Goal: Transaction & Acquisition: Subscribe to service/newsletter

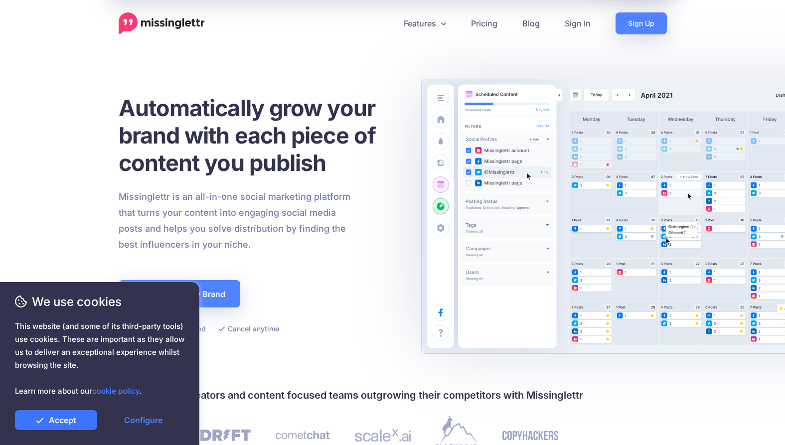
click at [77, 411] on link "Accept" at bounding box center [56, 420] width 82 height 20
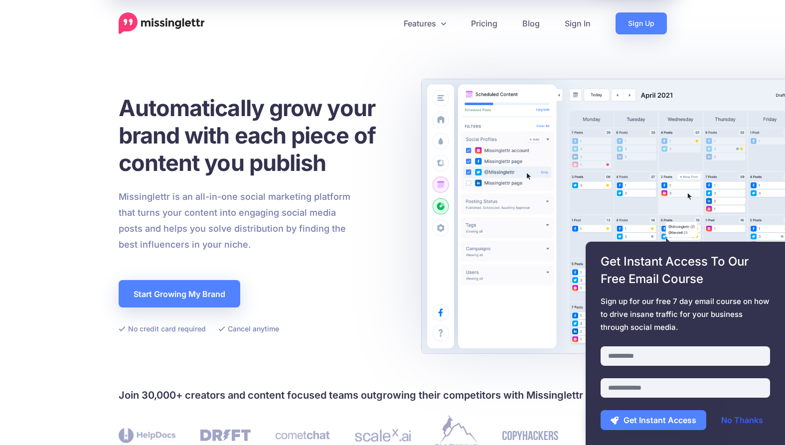
click at [742, 423] on link "No Thanks" at bounding box center [743, 420] width 62 height 20
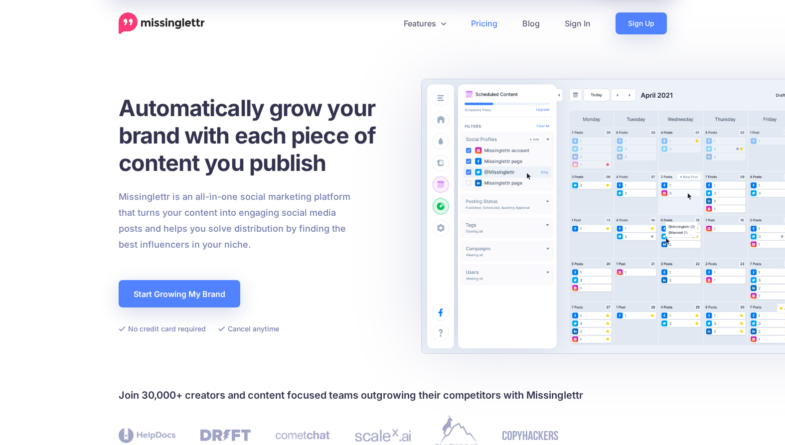
click at [490, 26] on link "Pricing" at bounding box center [484, 23] width 51 height 22
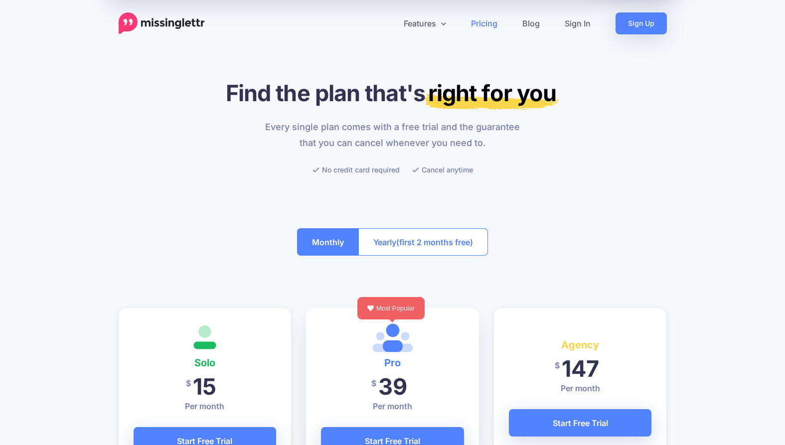
click at [410, 233] on button "Yearly (first 2 months free)" at bounding box center [424, 241] width 130 height 27
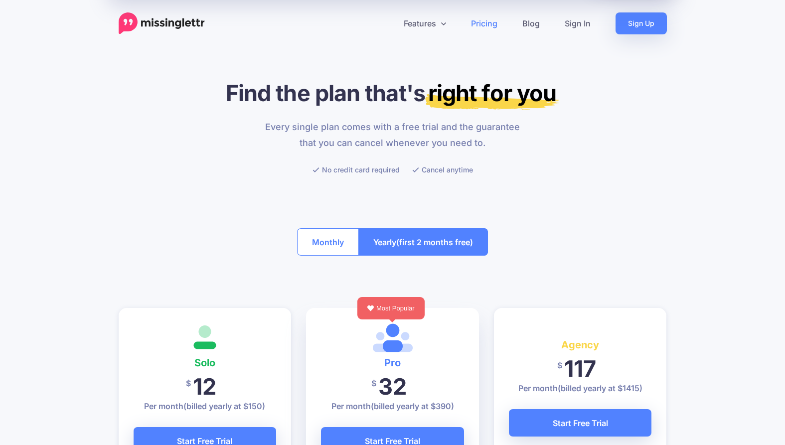
click at [342, 236] on button "Monthly" at bounding box center [328, 241] width 62 height 27
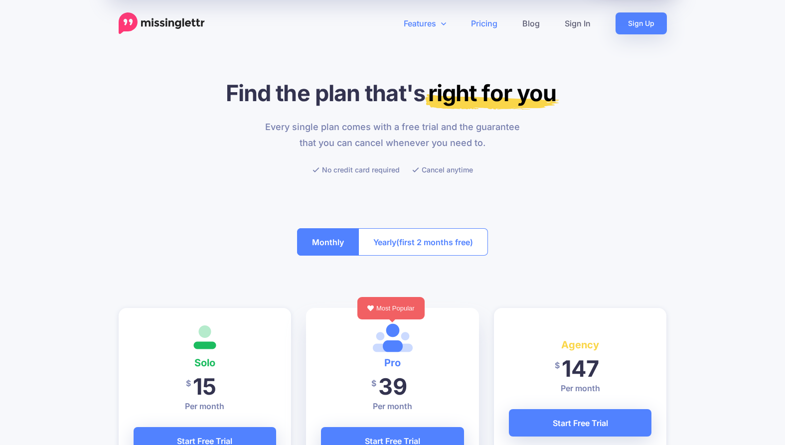
click at [417, 25] on link "Features" at bounding box center [424, 23] width 67 height 22
